Goal: Obtain resource: Download file/media

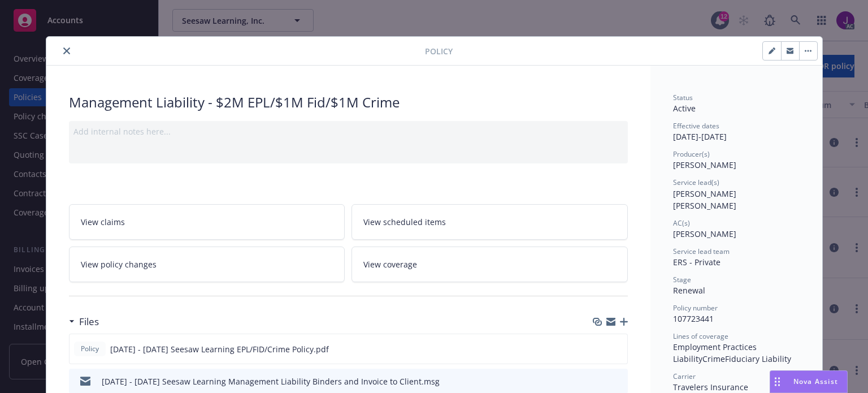
click at [63, 49] on icon "close" at bounding box center [66, 50] width 7 height 7
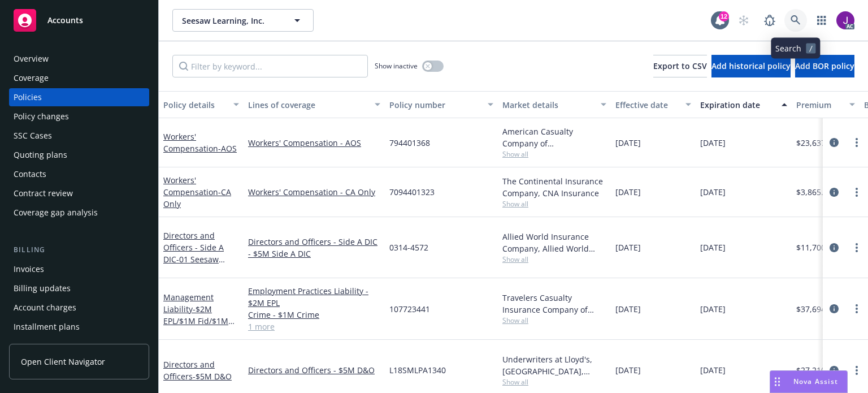
click at [798, 20] on icon at bounding box center [795, 20] width 10 height 10
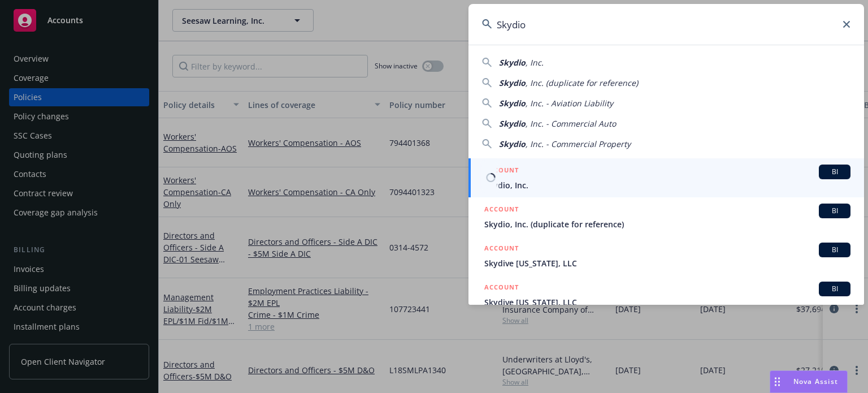
type input "Skydio"
click at [757, 172] on div "ACCOUNT BI" at bounding box center [667, 171] width 366 height 15
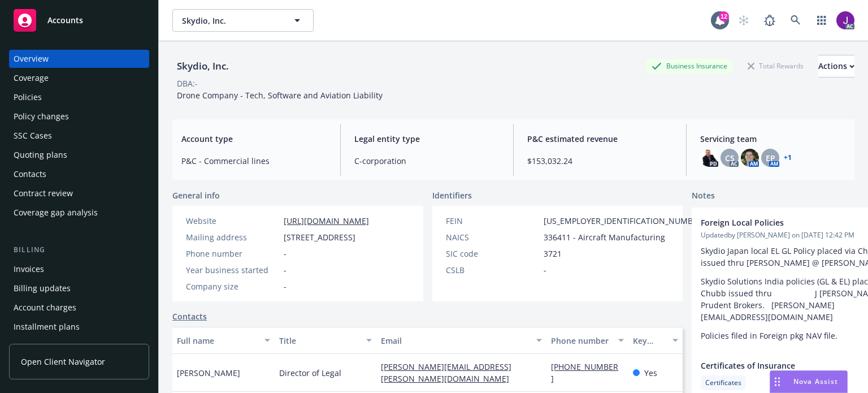
click at [47, 97] on div "Policies" at bounding box center [79, 97] width 131 height 18
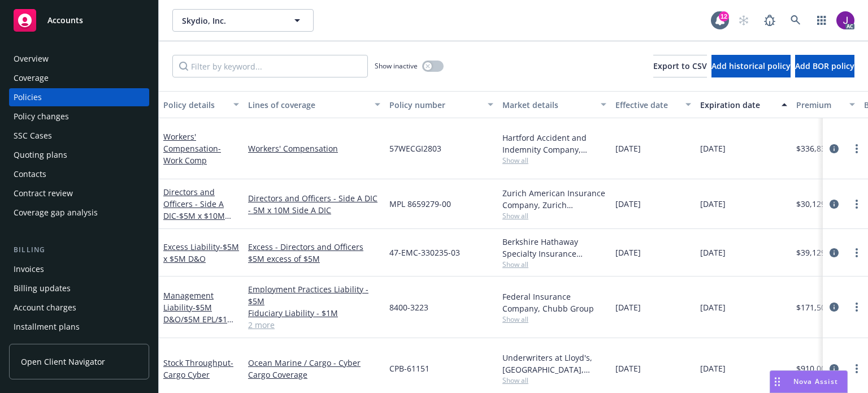
click at [187, 289] on div "Management Liability - $5M D&O/$5M EPL/$1M FID/$1M Crime" at bounding box center [201, 307] width 76 height 36
click at [182, 299] on link "Management Liability - $5M D&O/$5M EPL/$1M FID/$1M Crime" at bounding box center [198, 313] width 71 height 46
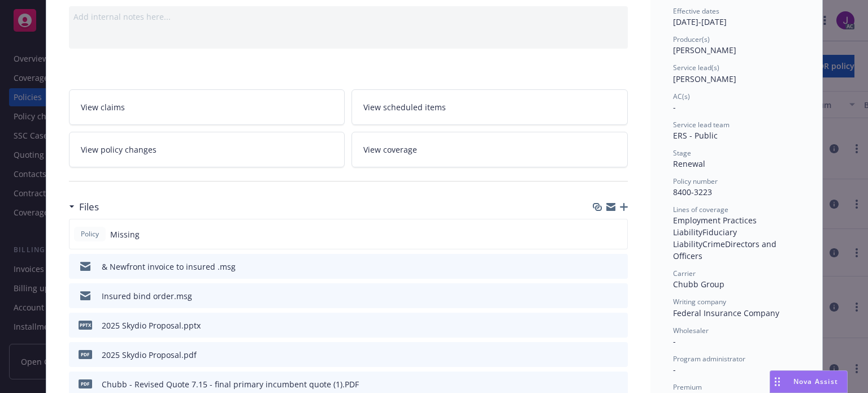
scroll to position [136, 0]
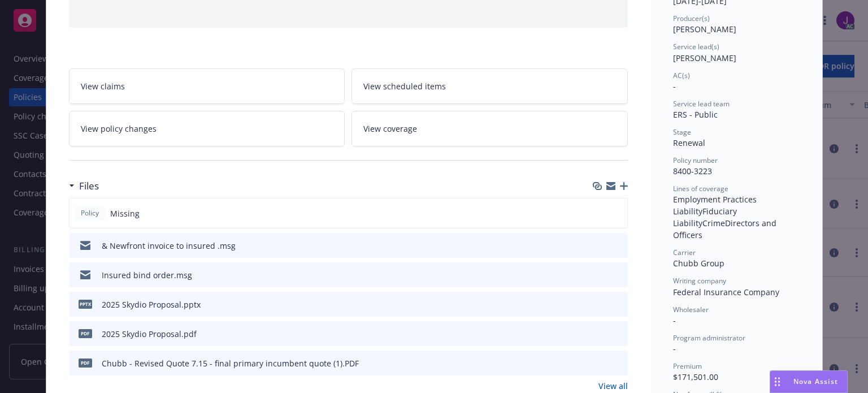
click at [594, 272] on icon "download file" at bounding box center [597, 272] width 7 height 7
click at [7, 246] on div "Policy Management Liability - $5M D&O/$5M EPL/$1M FID/$1M Crime Add internal no…" at bounding box center [434, 196] width 868 height 393
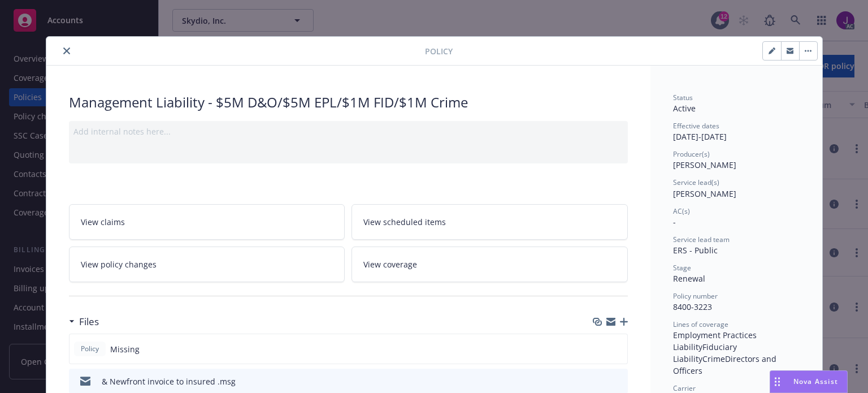
click at [63, 53] on icon "close" at bounding box center [66, 50] width 7 height 7
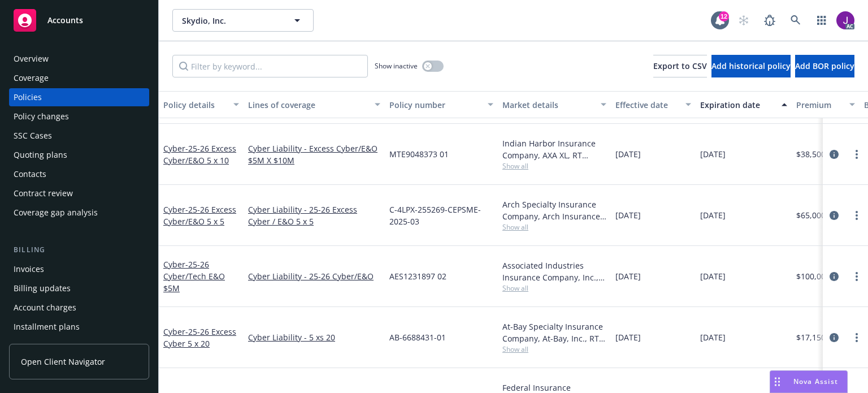
scroll to position [530, 0]
